Goal: Information Seeking & Learning: Learn about a topic

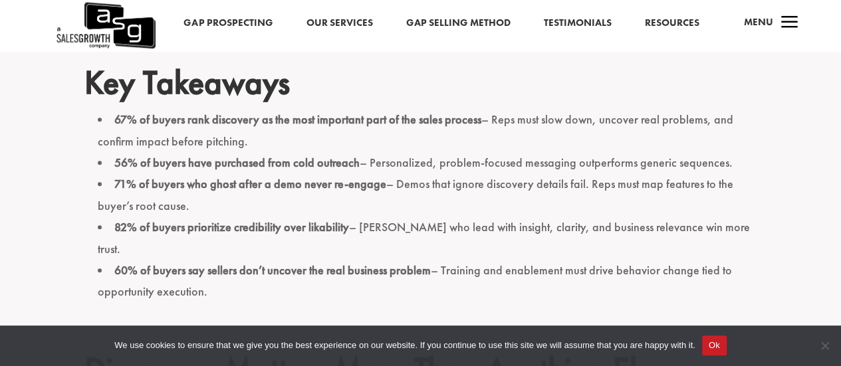
scroll to position [580, 0]
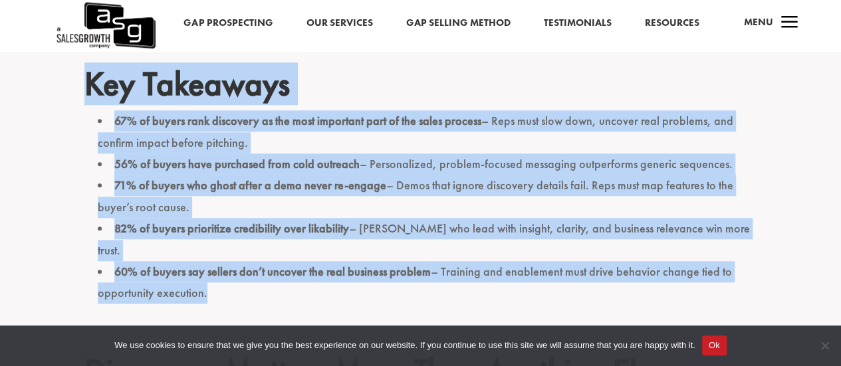
drag, startPoint x: 82, startPoint y: 91, endPoint x: 261, endPoint y: 264, distance: 248.6
copy div "Key Takeaways 67% of buyers rank discovery as the most important part of the sa…"
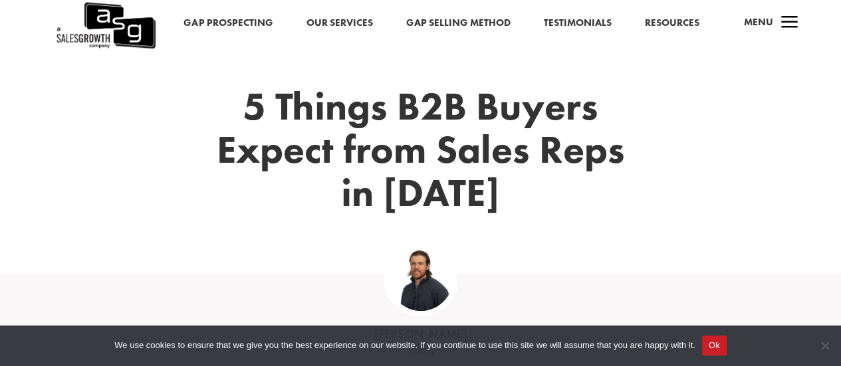
scroll to position [82, 0]
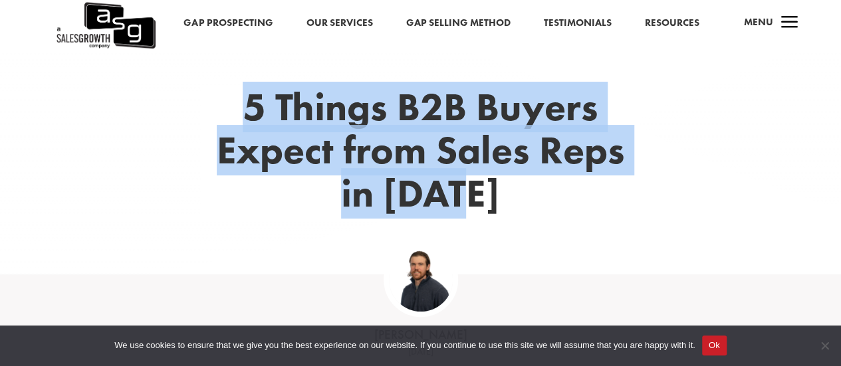
drag, startPoint x: 250, startPoint y: 114, endPoint x: 491, endPoint y: 193, distance: 253.5
click at [491, 193] on h1 "5 Things B2B Buyers Expect from Sales Reps in 2025" at bounding box center [420, 154] width 439 height 136
copy h1 "5 Things B2B Buyers Expect from Sales Reps in 2025"
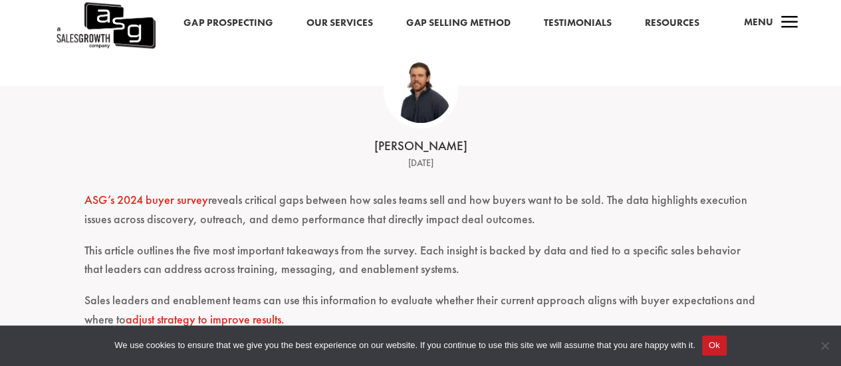
scroll to position [277, 0]
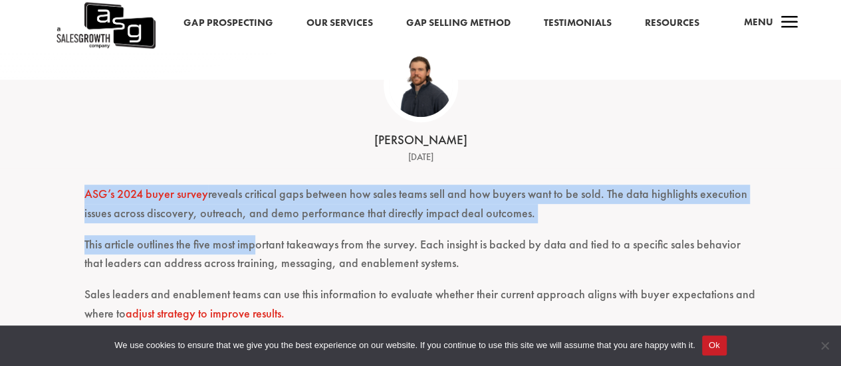
drag, startPoint x: 72, startPoint y: 188, endPoint x: 252, endPoint y: 251, distance: 190.0
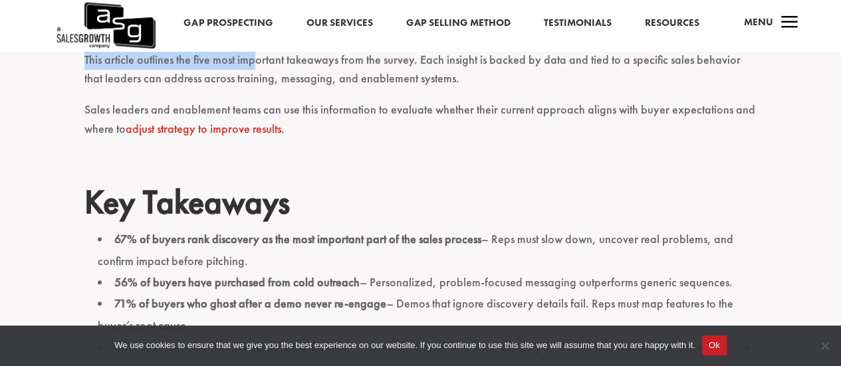
scroll to position [471, 0]
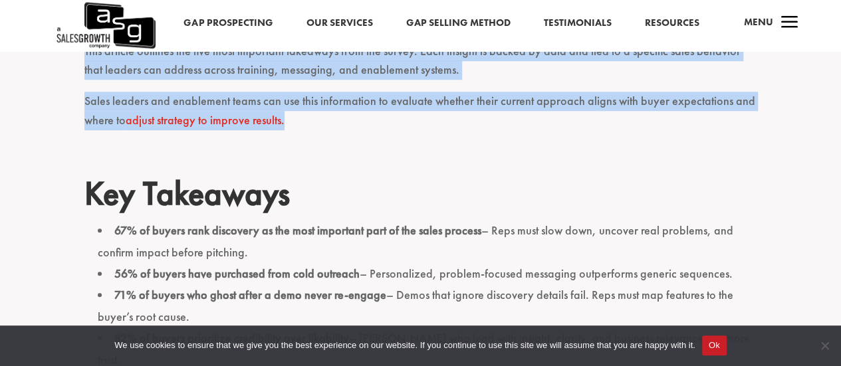
click at [344, 116] on p "Sales leaders and enablement teams can use this information to evaluate whether…" at bounding box center [420, 117] width 673 height 51
copy div "ASG’s 2024 buyer survey reveals critical gaps between how sales teams sell and …"
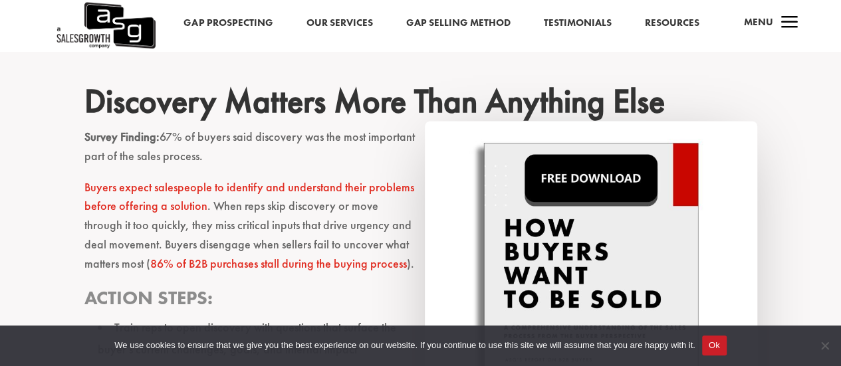
scroll to position [849, 0]
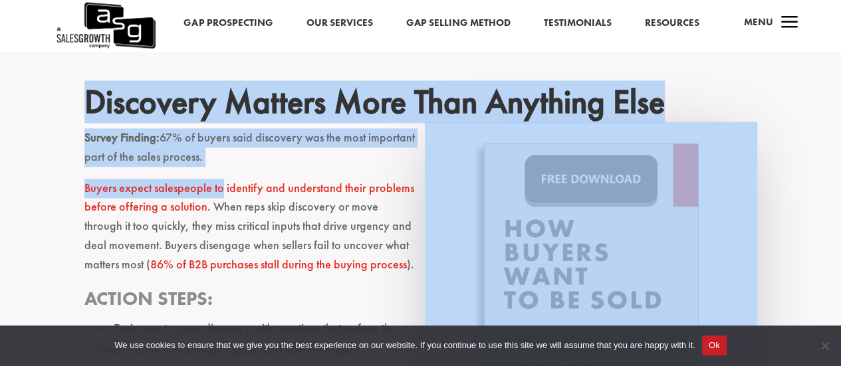
drag, startPoint x: 88, startPoint y: 84, endPoint x: 219, endPoint y: 175, distance: 158.6
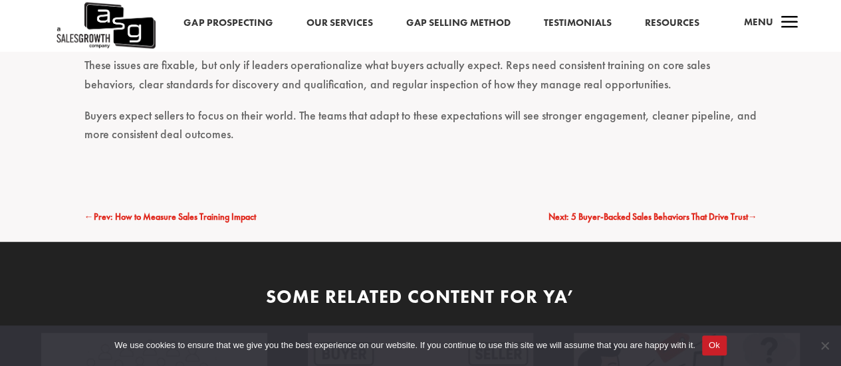
scroll to position [2767, 0]
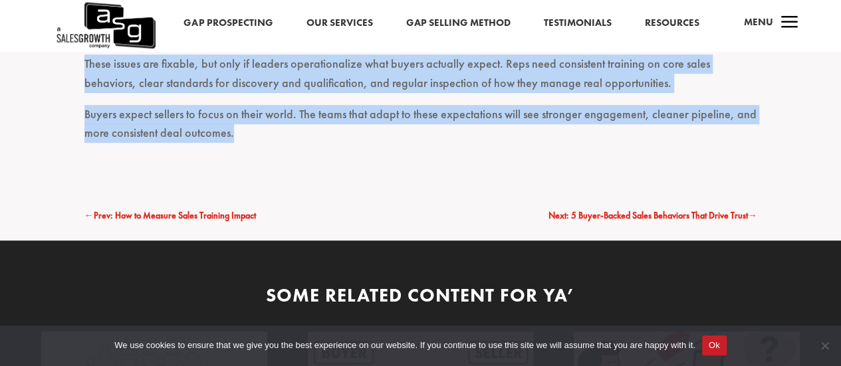
click at [288, 105] on p "Buyers expect sellers to focus on their world. The teams that adapt to these ex…" at bounding box center [420, 130] width 673 height 51
copy div "Discovery Matters More Than Anything Else Survey Finding: 67% of buyers said di…"
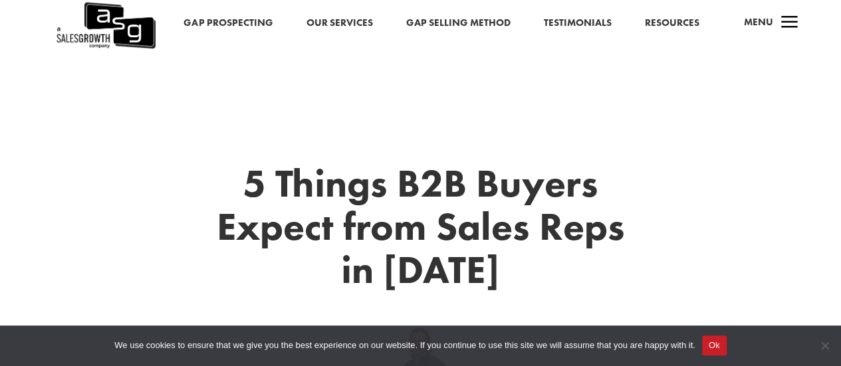
scroll to position [0, 0]
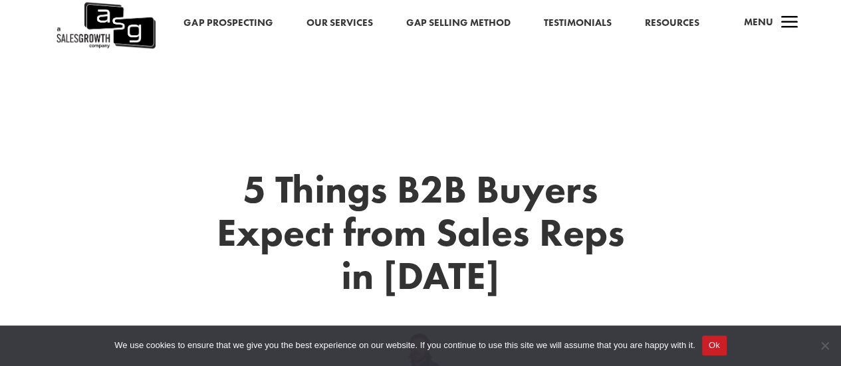
click at [185, 202] on div "5 Things B2B Buyers Expect from Sales Reps in 2025" at bounding box center [420, 254] width 673 height 205
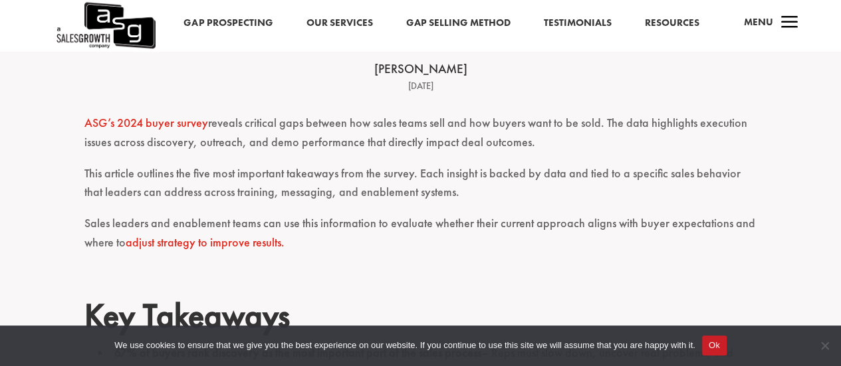
scroll to position [350, 0]
click at [185, 202] on p "This article outlines the five most important takeaways from the survey. Each i…" at bounding box center [420, 188] width 673 height 51
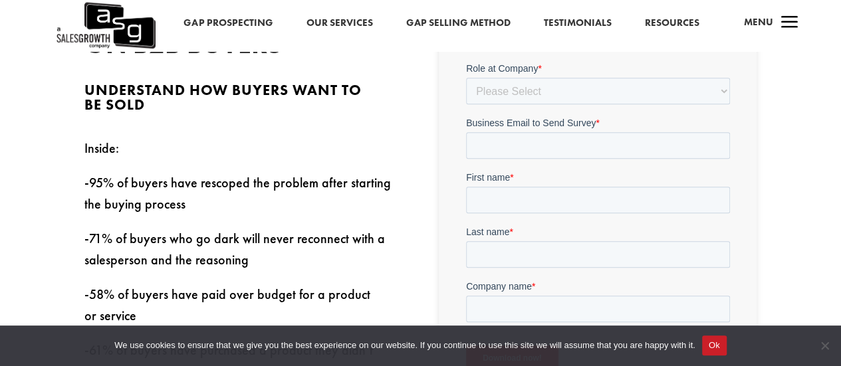
scroll to position [379, 0]
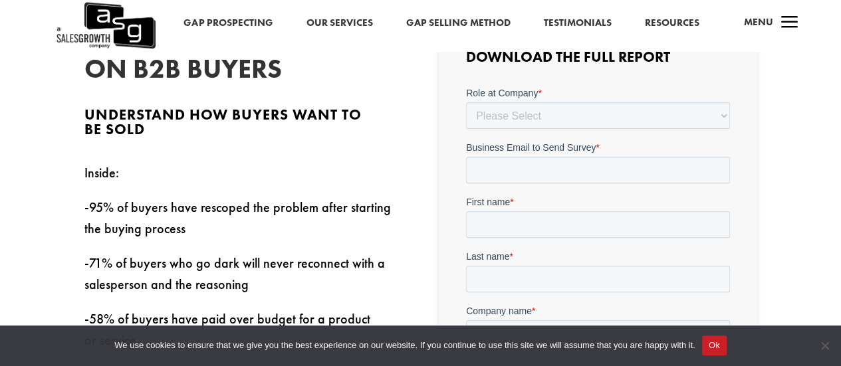
click at [497, 22] on link "Gap Selling Method" at bounding box center [457, 23] width 104 height 17
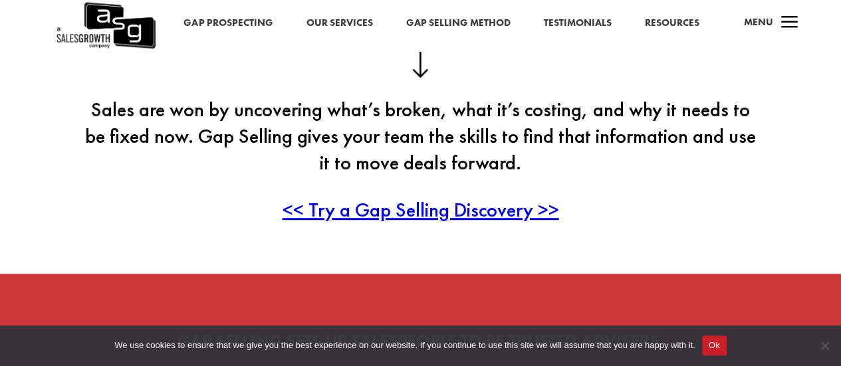
scroll to position [341, 0]
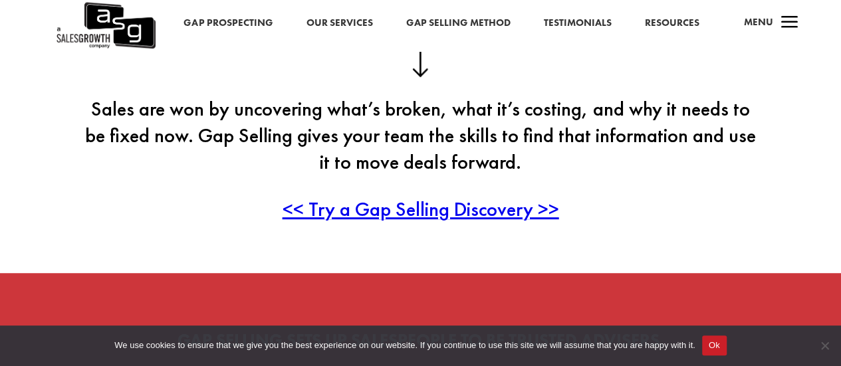
click at [480, 207] on span "<< Try a Gap Selling Discovery >>" at bounding box center [420, 209] width 276 height 26
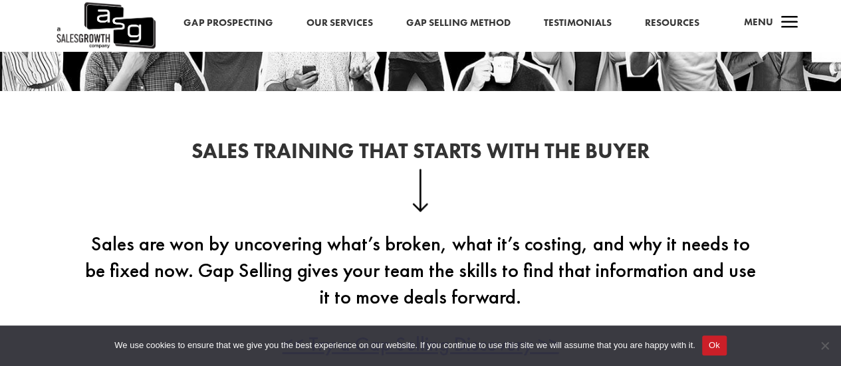
scroll to position [0, 0]
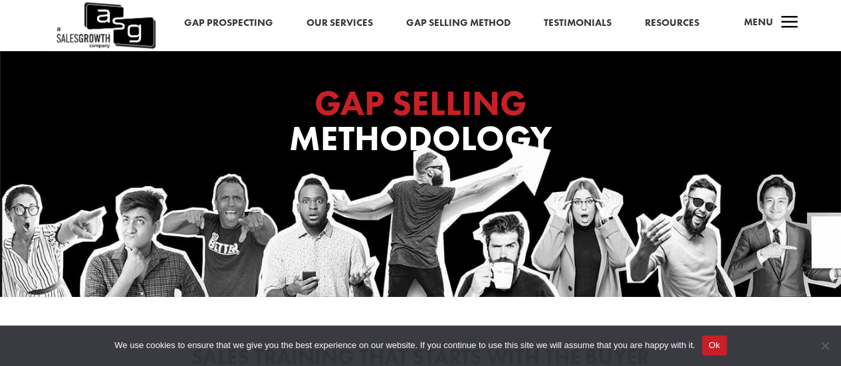
click at [439, 26] on link "Gap Selling Method" at bounding box center [458, 23] width 104 height 17
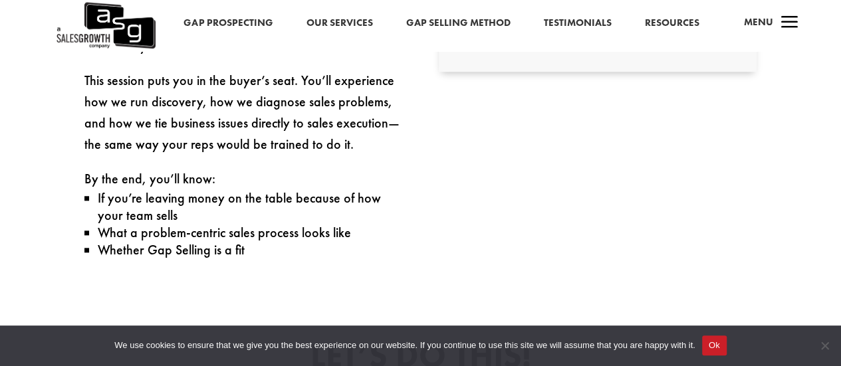
scroll to position [576, 0]
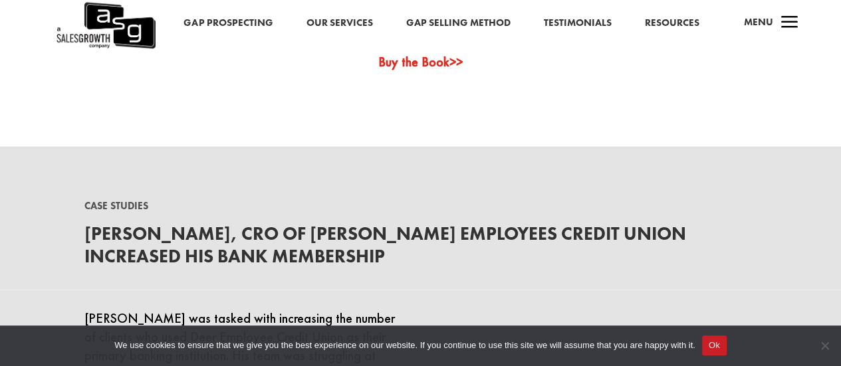
scroll to position [3612, 0]
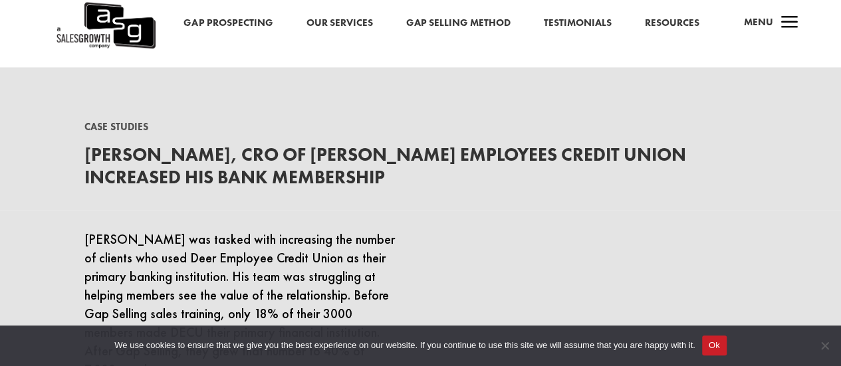
click at [254, 19] on link "Gap Prospecting" at bounding box center [227, 23] width 89 height 17
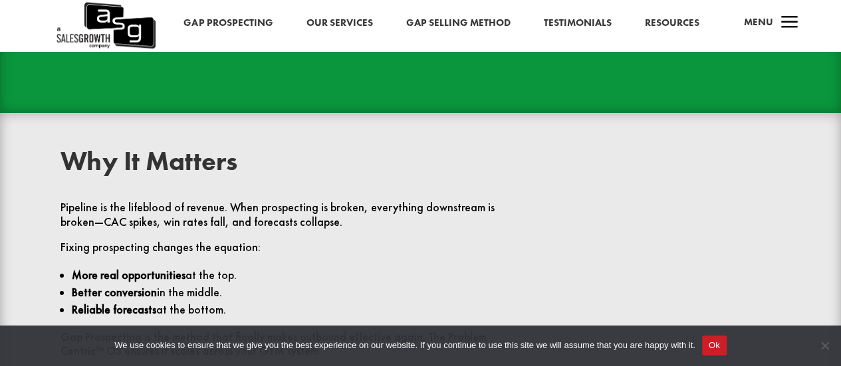
scroll to position [2460, 0]
